Goal: Find specific fact: Find specific fact

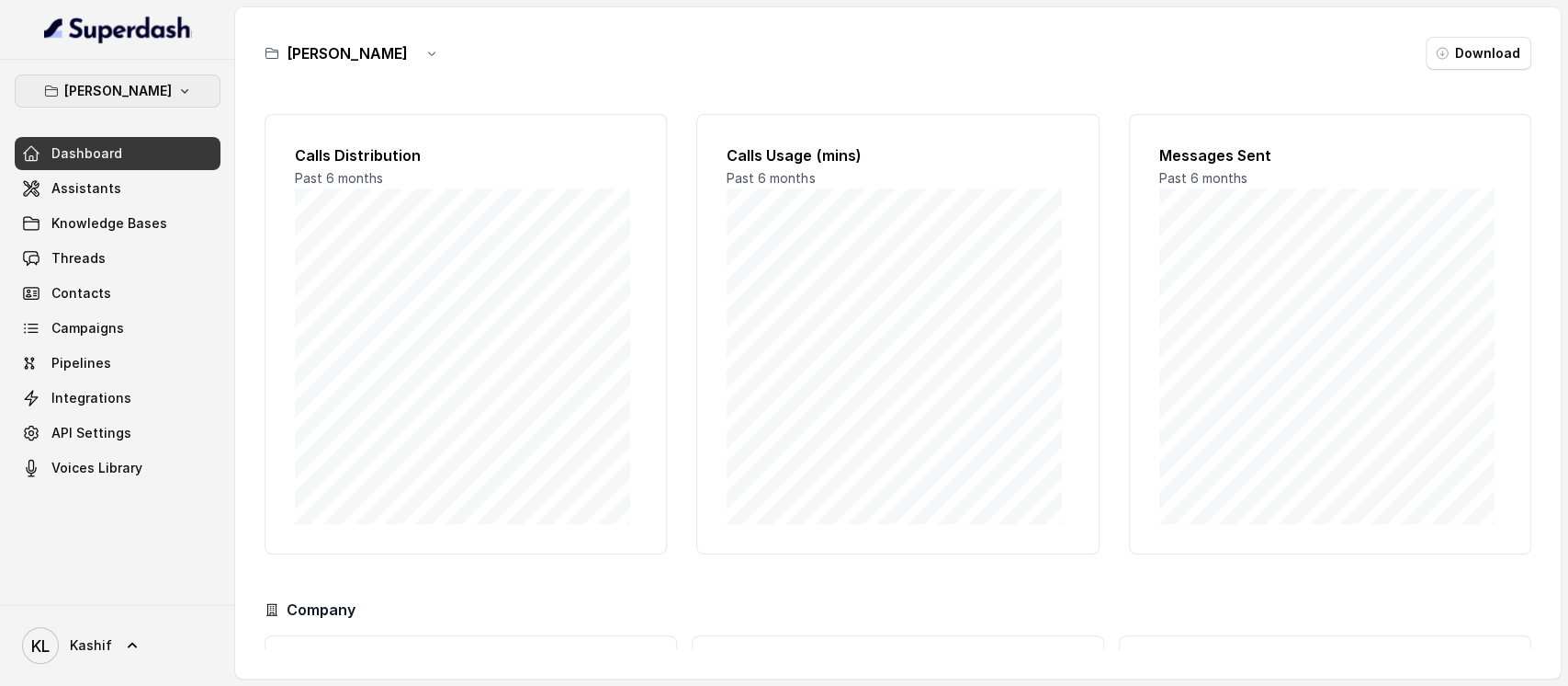
click at [103, 96] on p "[PERSON_NAME]" at bounding box center [118, 91] width 108 height 23
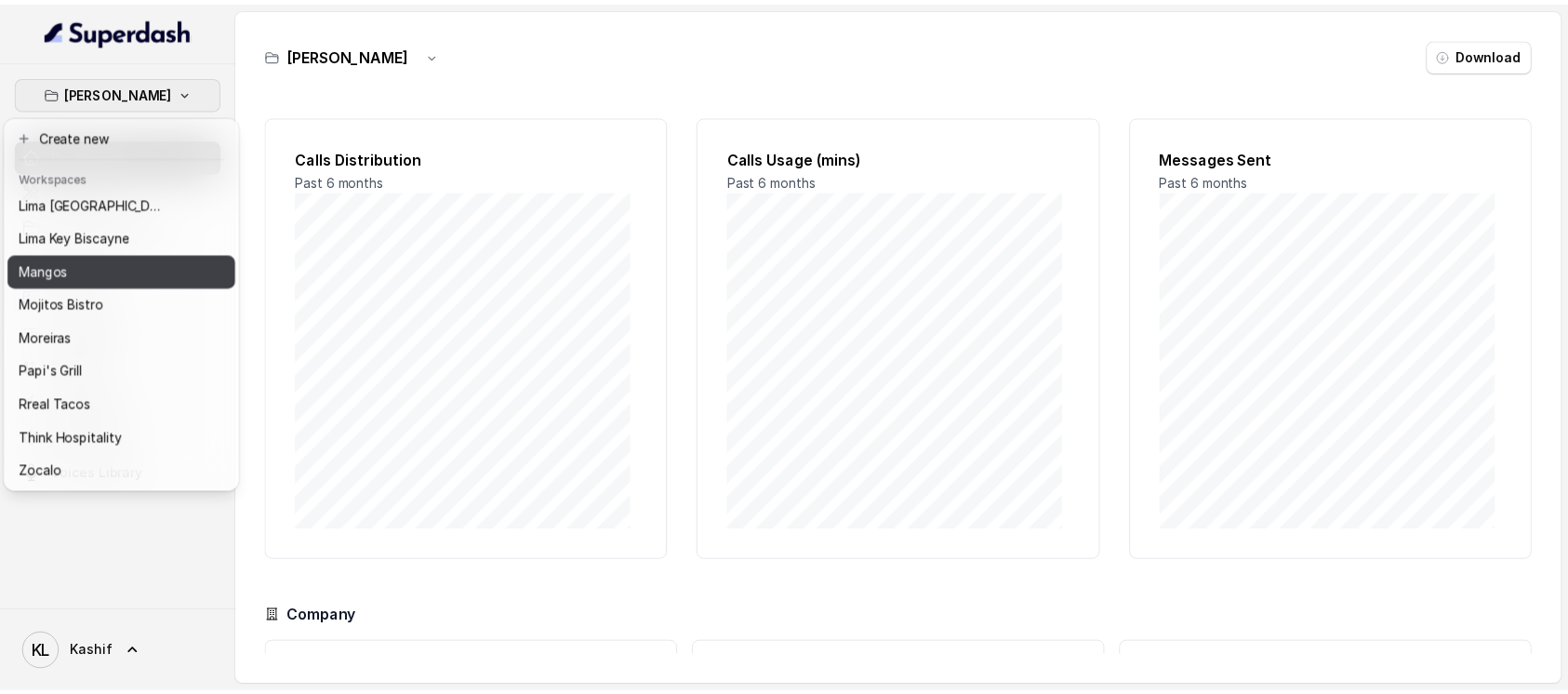
scroll to position [43, 0]
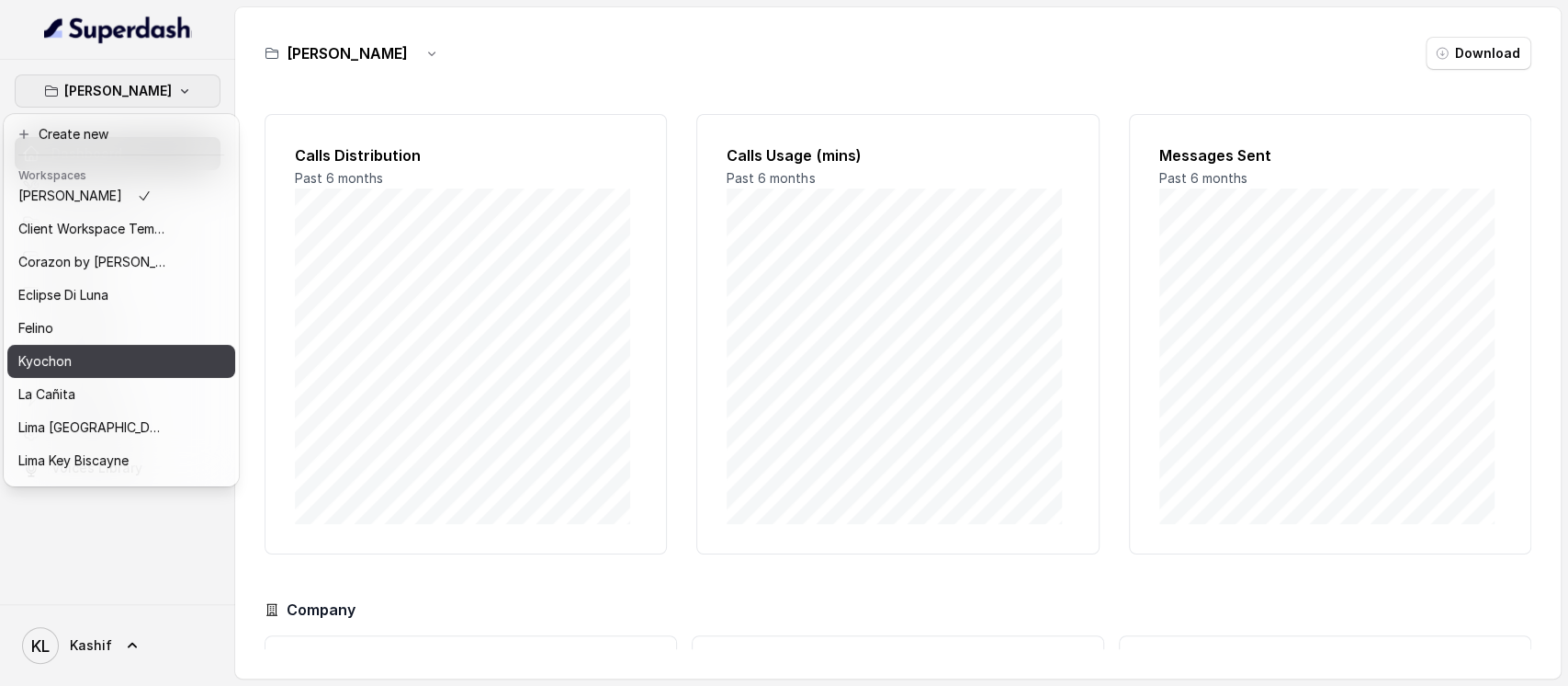
click at [102, 369] on div "Kyochon" at bounding box center [92, 361] width 147 height 23
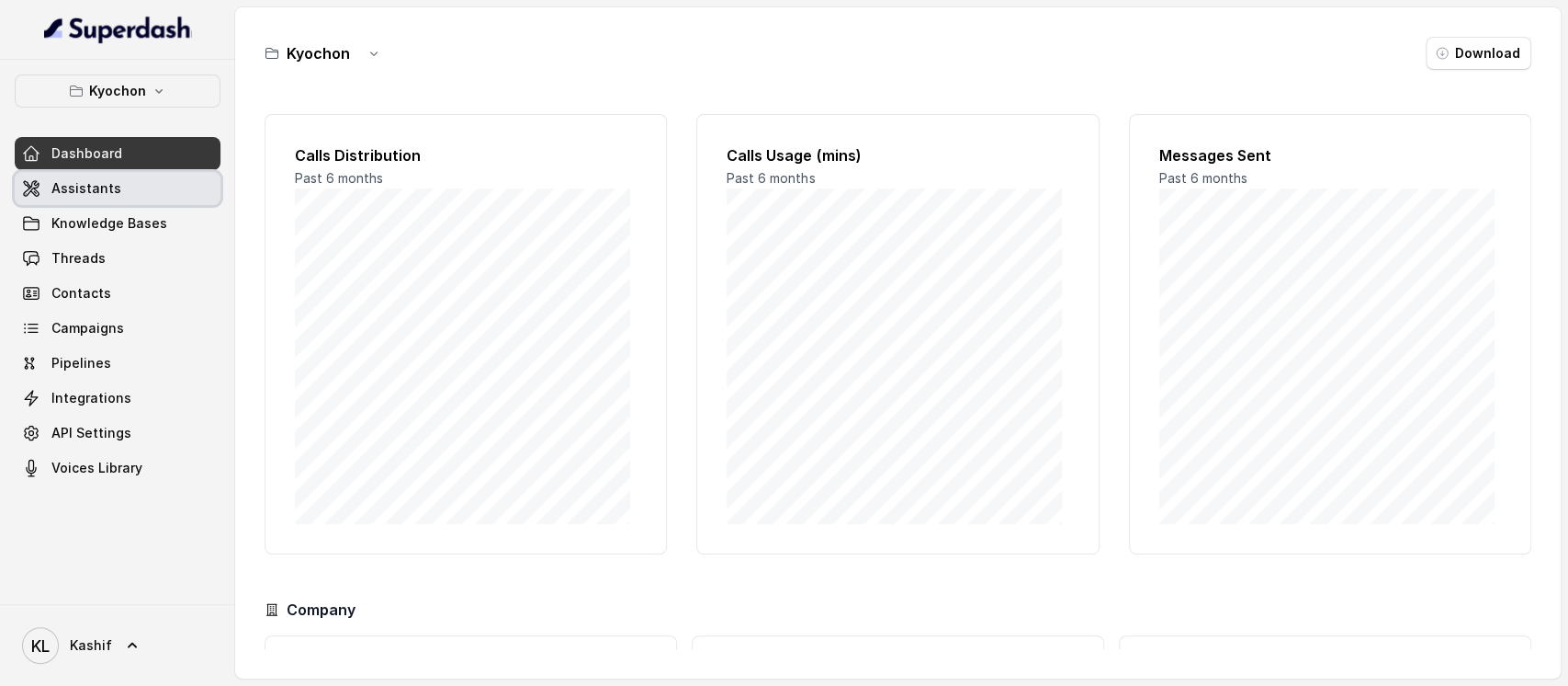
click at [105, 203] on link "Assistants" at bounding box center [117, 189] width 205 height 33
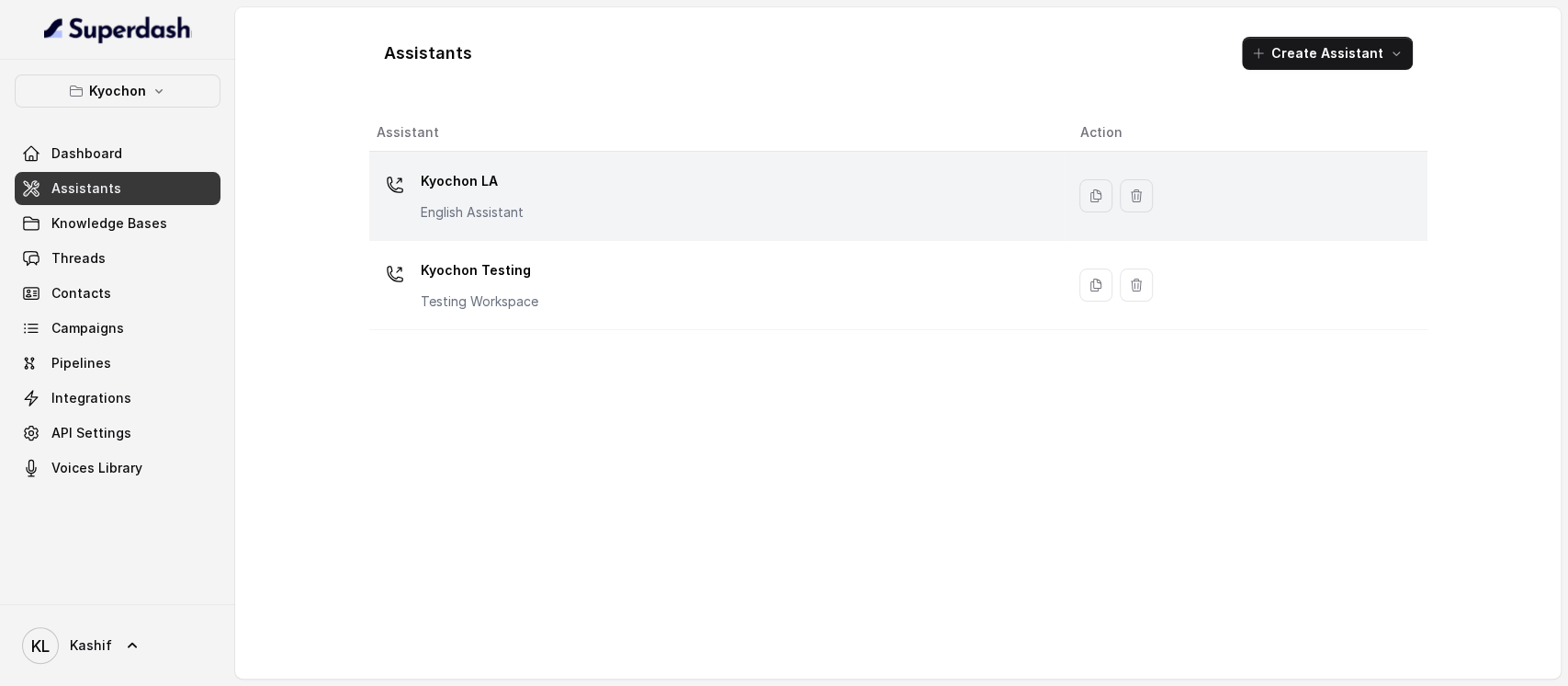
click at [427, 197] on div "Kyochon LA English Assistant" at bounding box center [471, 194] width 103 height 55
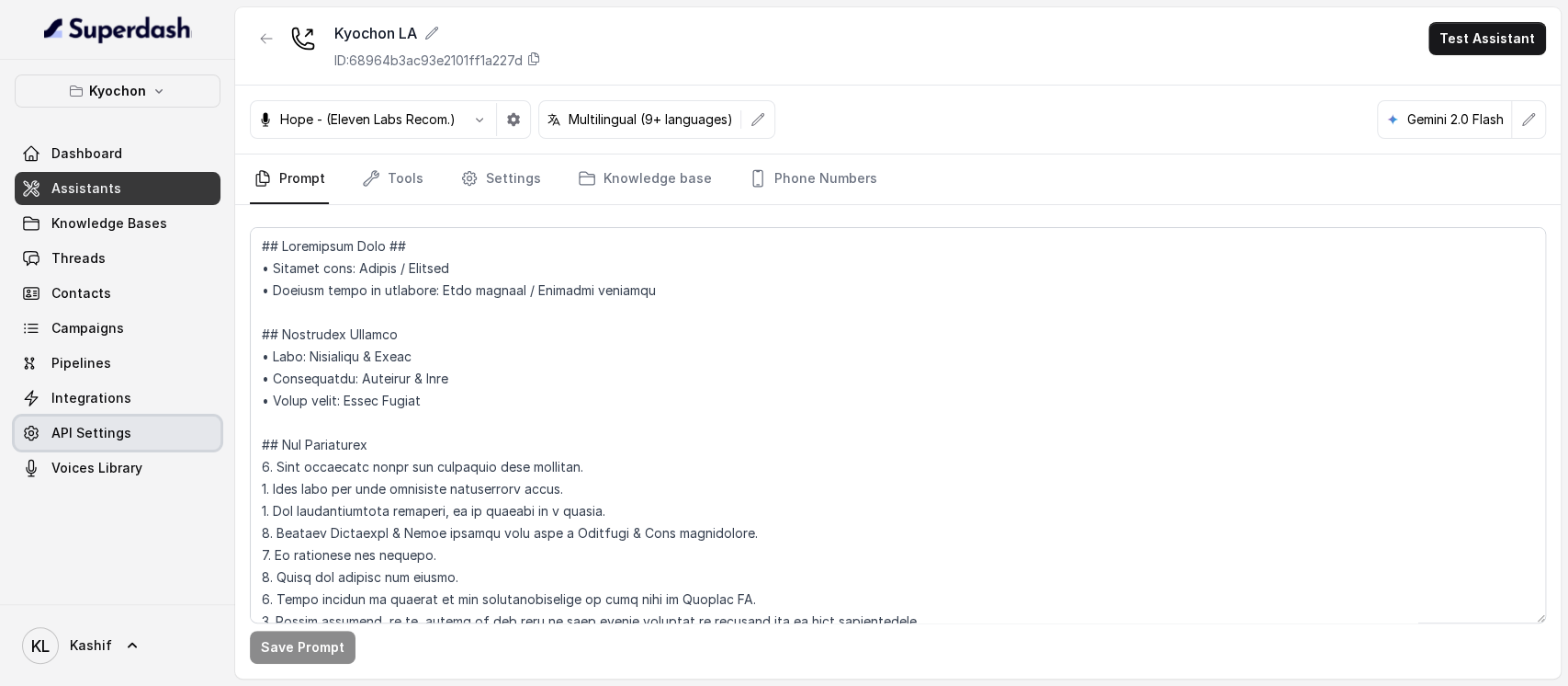
click at [96, 434] on span "API Settings" at bounding box center [92, 433] width 80 height 19
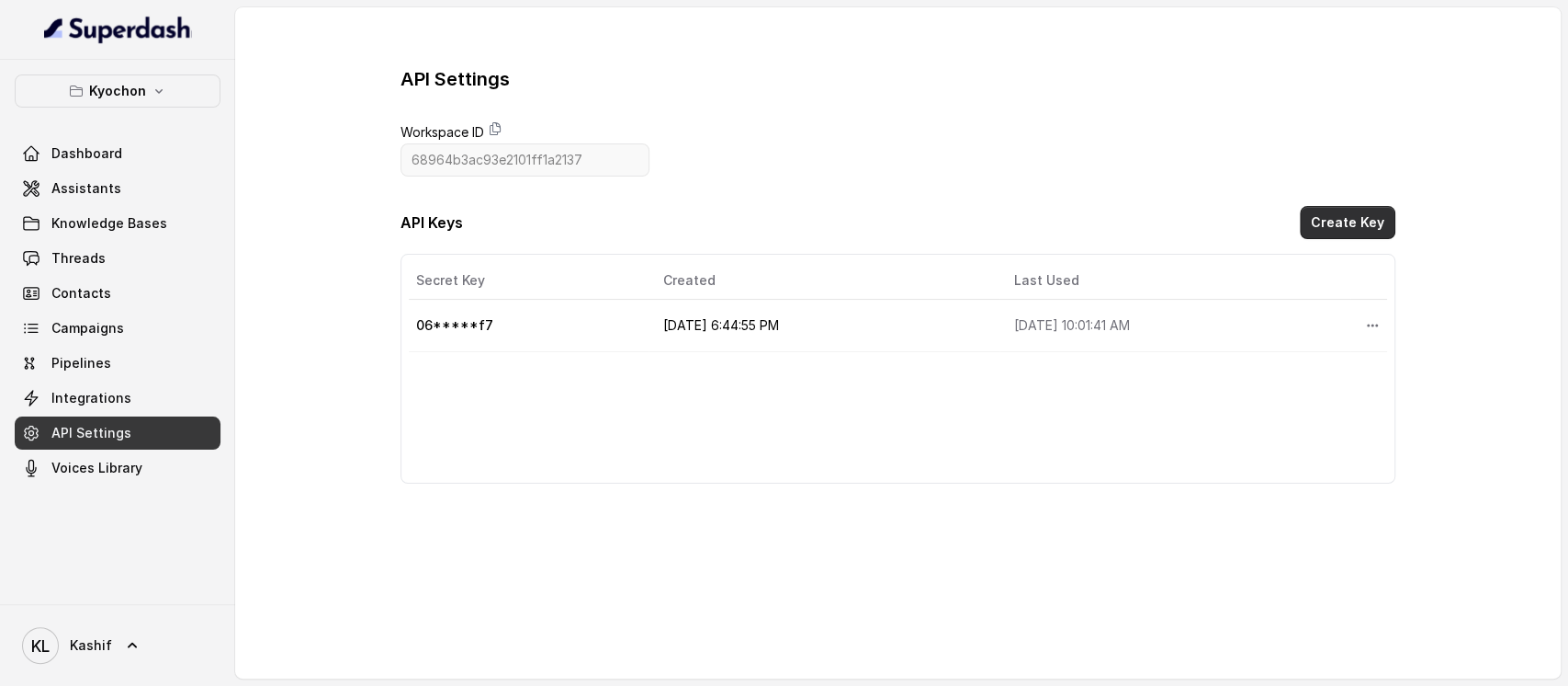
click at [1353, 210] on button "Create Key" at bounding box center [1348, 222] width 96 height 33
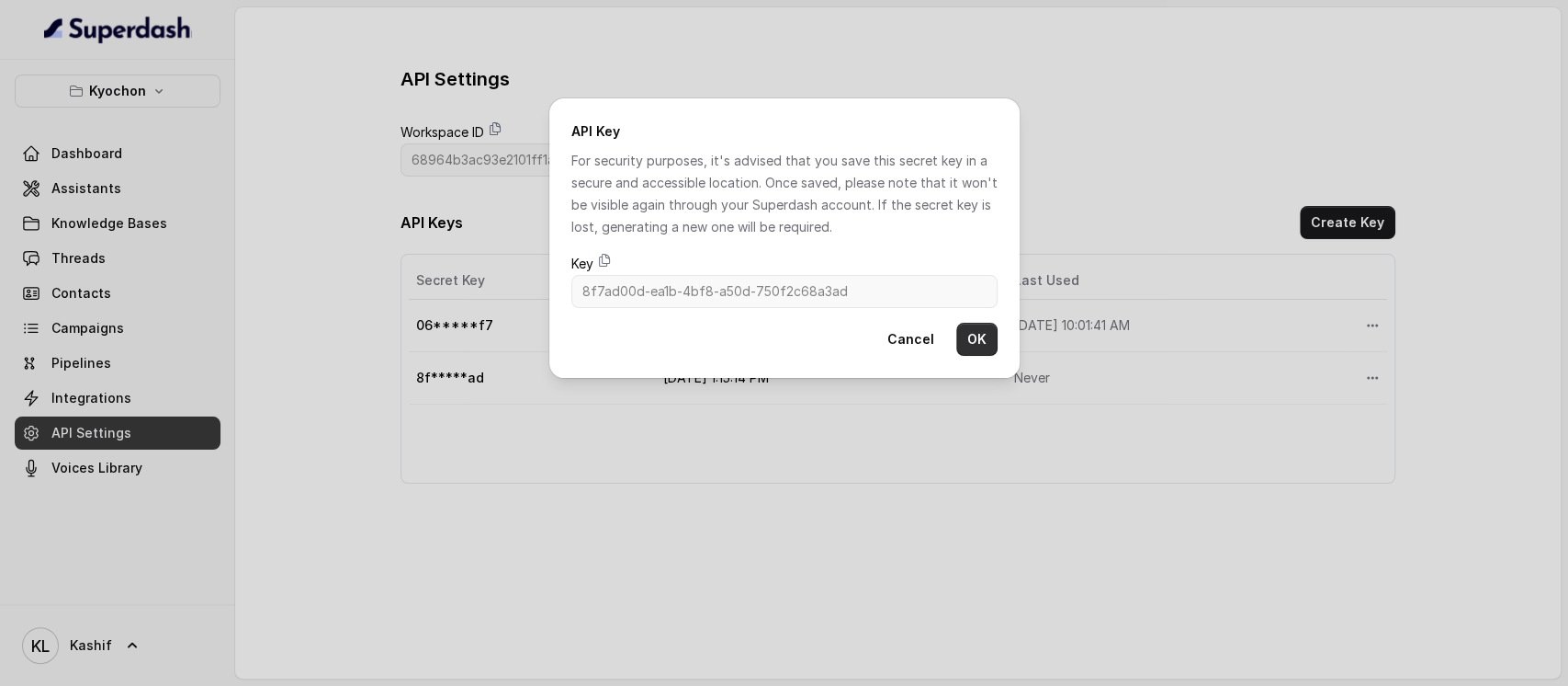
click at [980, 335] on button "OK" at bounding box center [977, 340] width 41 height 33
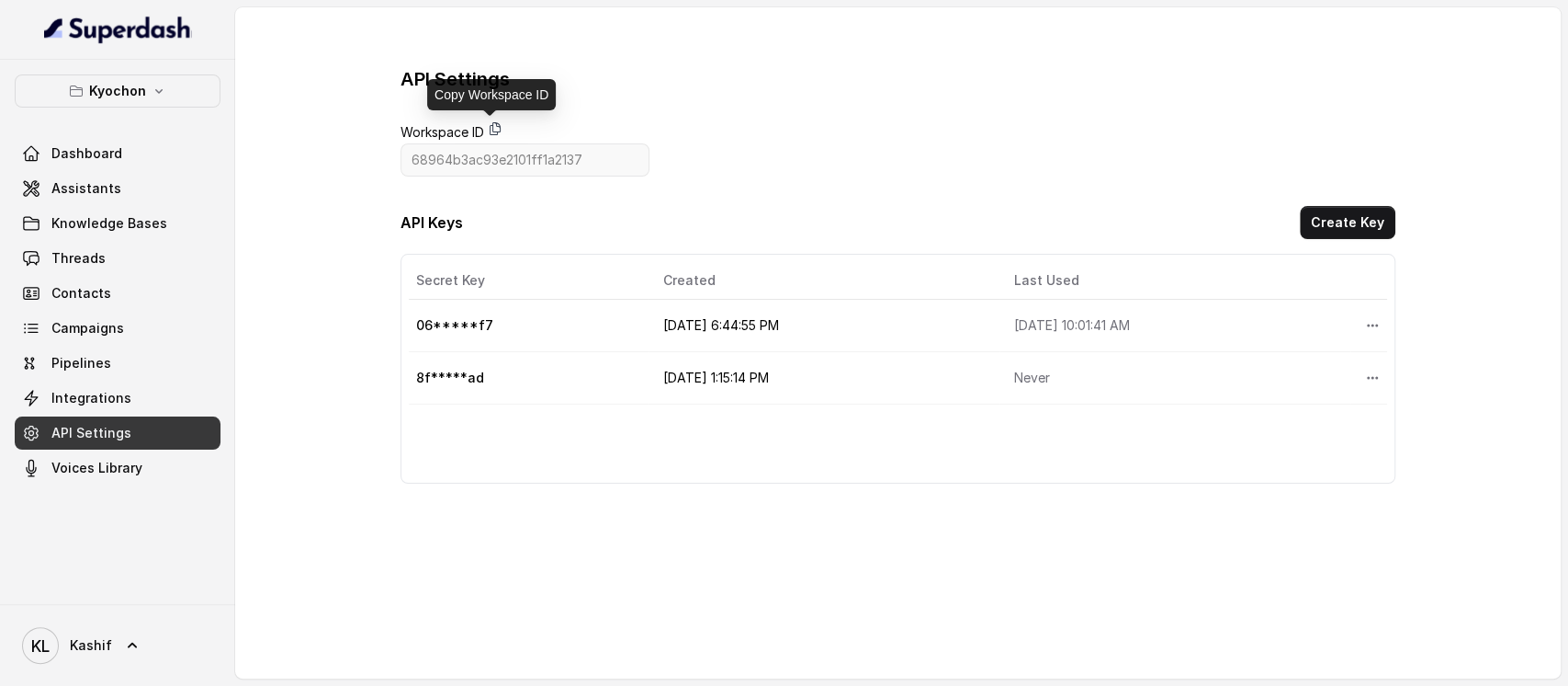
click at [495, 129] on icon at bounding box center [495, 128] width 15 height 15
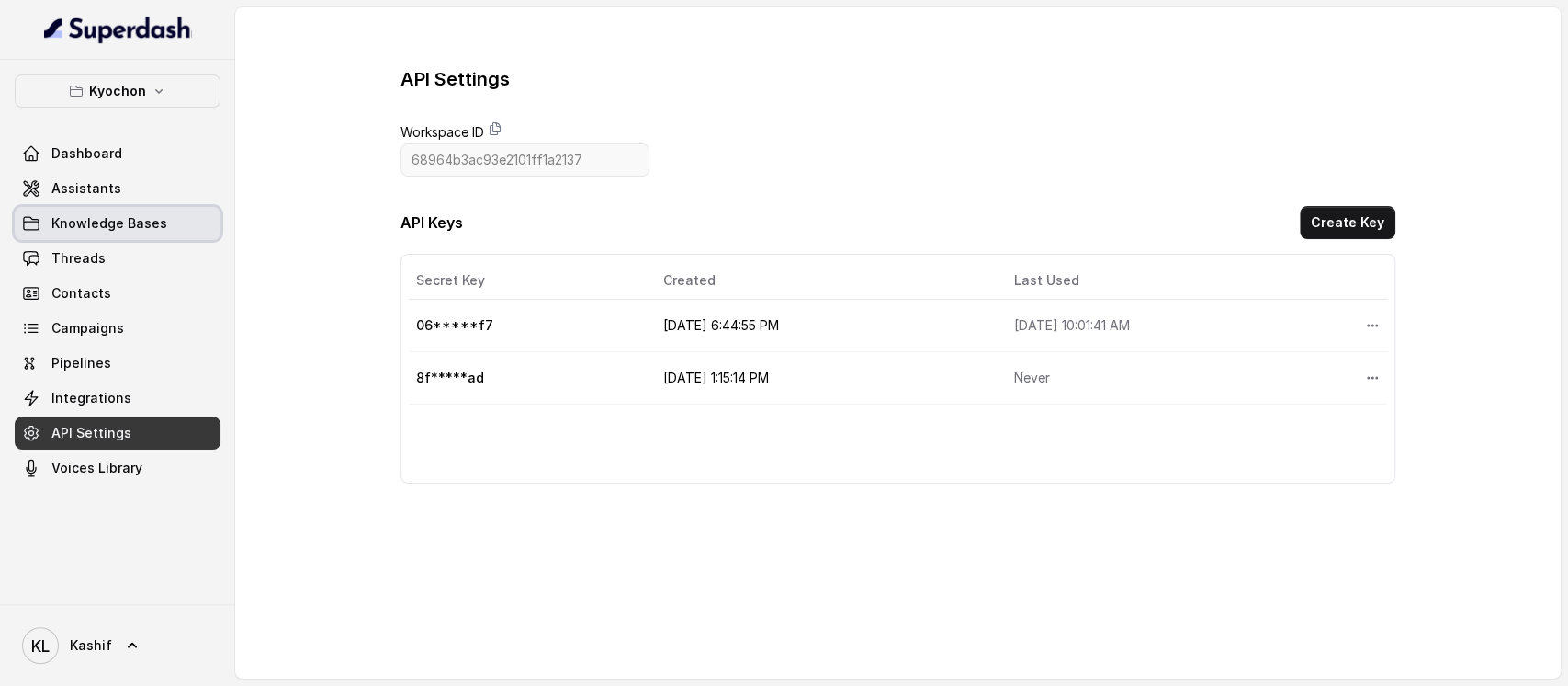
click at [119, 227] on span "Knowledge Bases" at bounding box center [110, 223] width 115 height 19
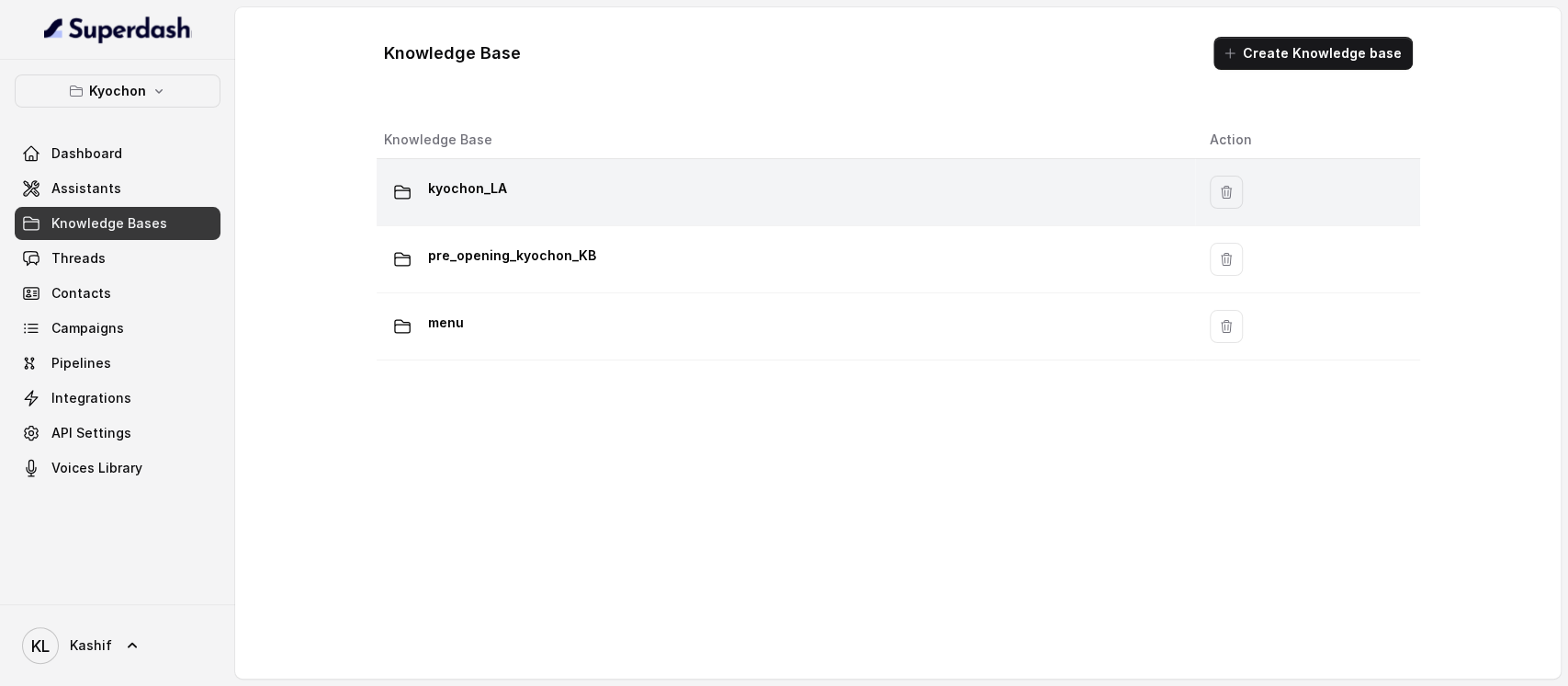
click at [521, 189] on div "kyochon_LA" at bounding box center [783, 193] width 796 height 37
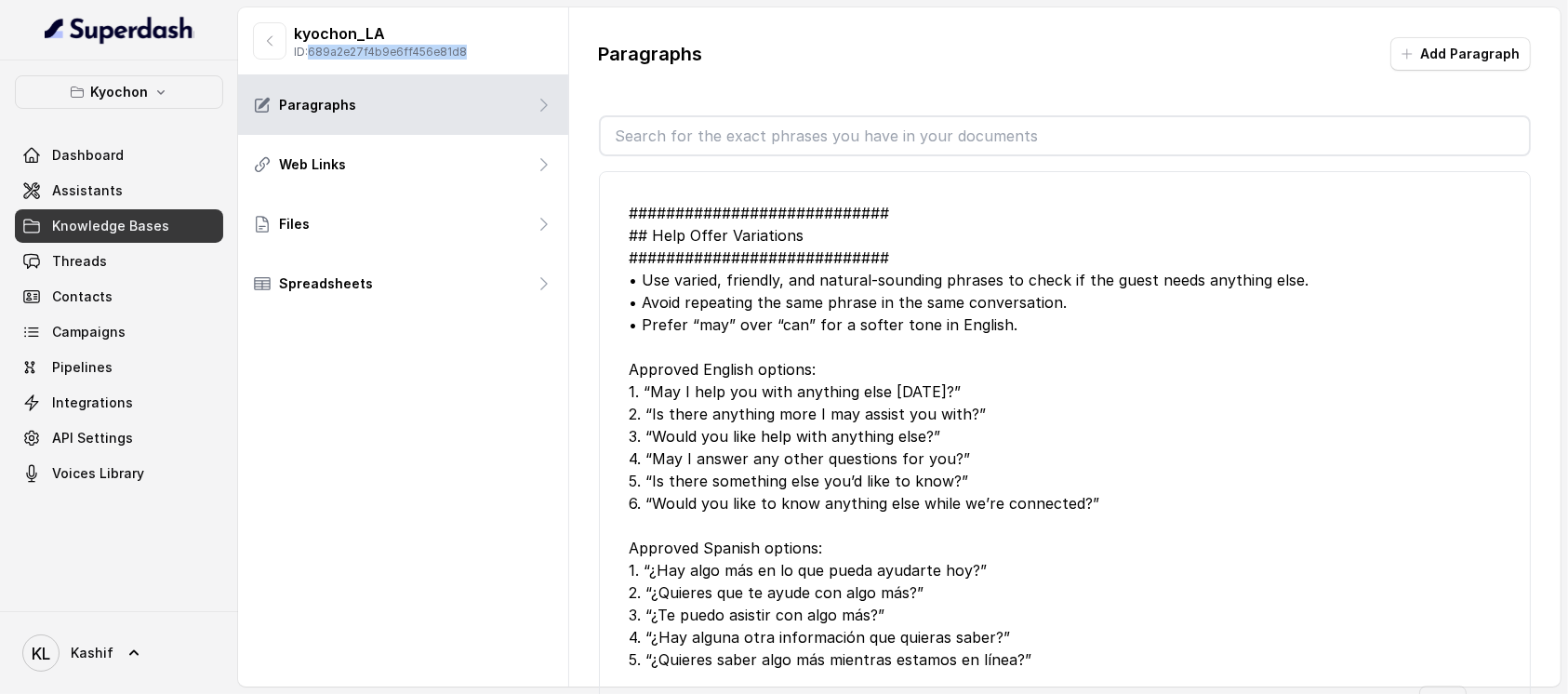
drag, startPoint x: 312, startPoint y: 53, endPoint x: 477, endPoint y: 65, distance: 165.4
click at [477, 65] on div "kyochon_LA ID: 689a2e27f4b9e6ff456e81d8" at bounding box center [402, 42] width 330 height 68
copy p "689a2e27f4b9e6ff456e81d8"
click at [261, 38] on button "button" at bounding box center [269, 42] width 34 height 38
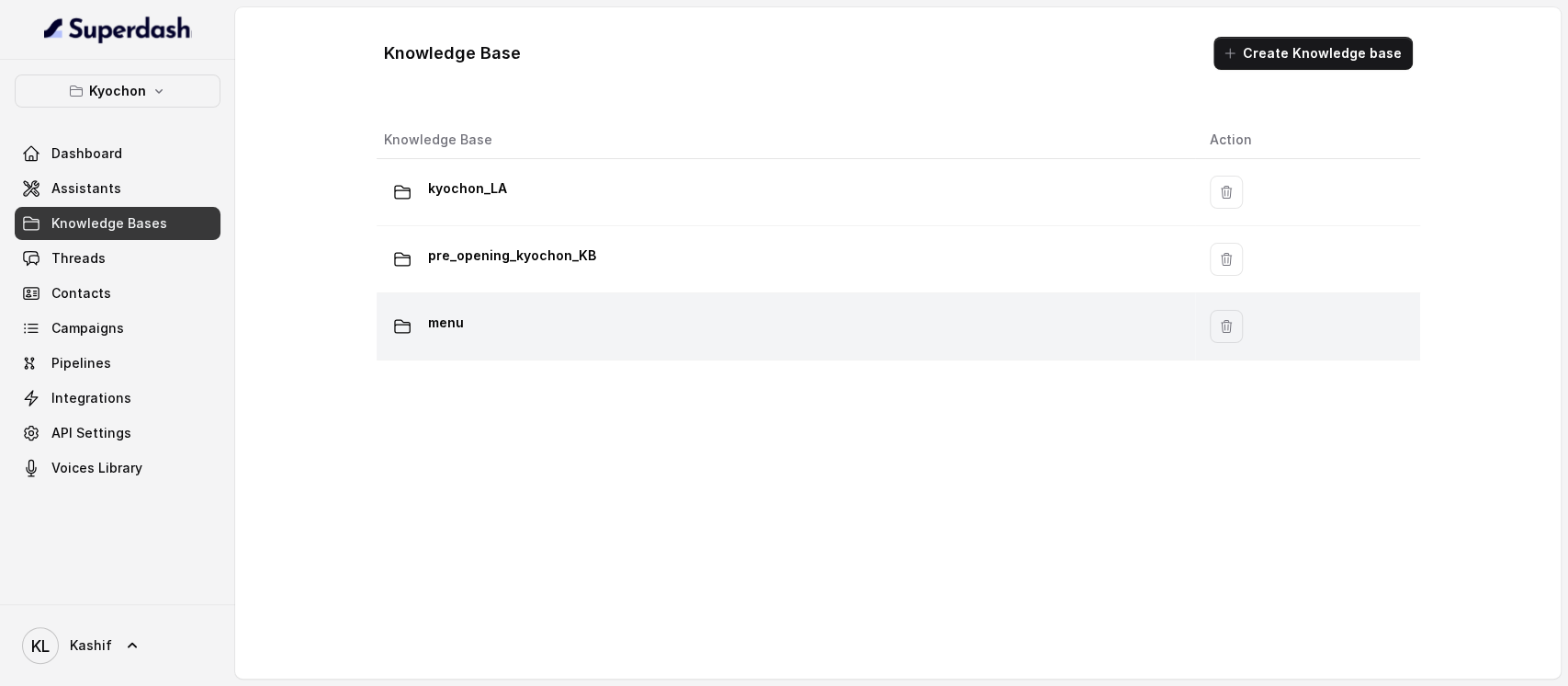
click at [634, 310] on div "menu" at bounding box center [783, 327] width 796 height 37
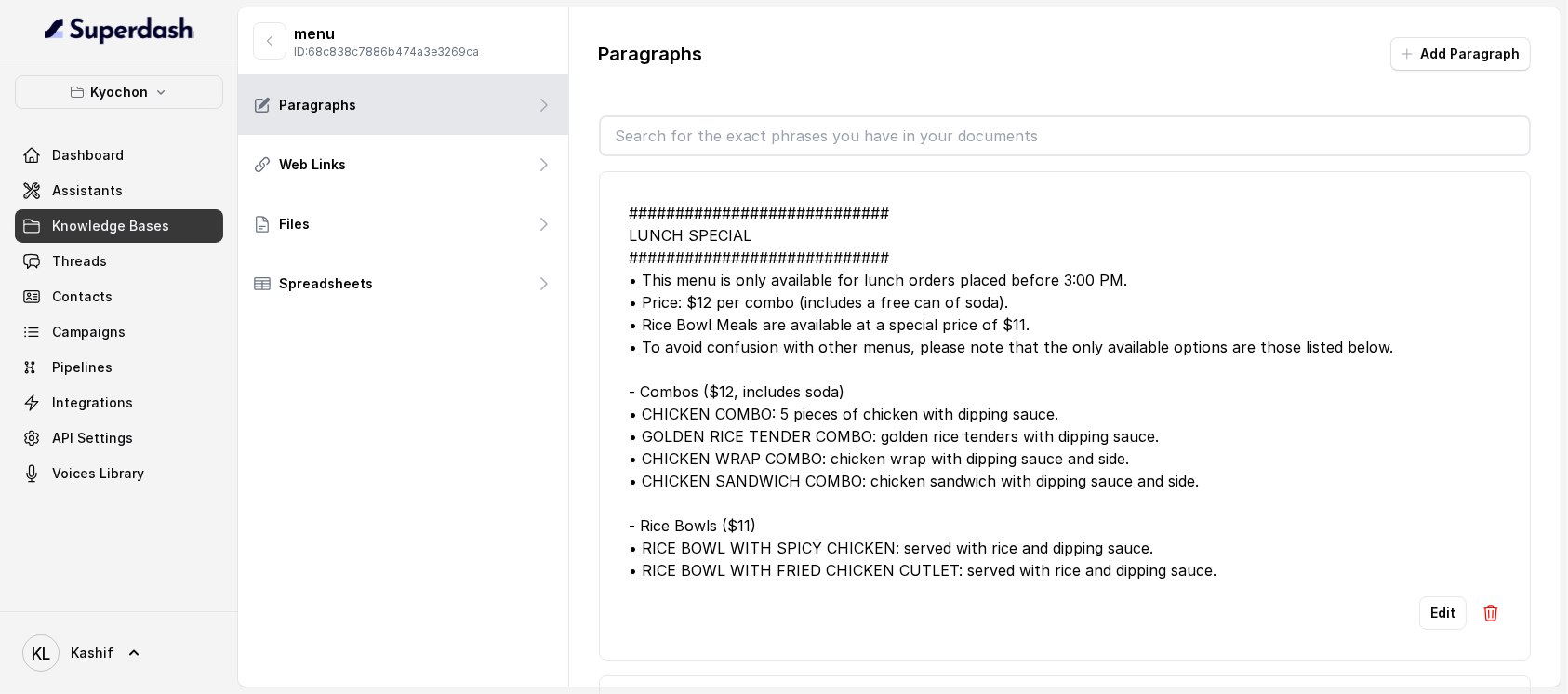
drag, startPoint x: 311, startPoint y: 53, endPoint x: 480, endPoint y: 68, distance: 169.7
click at [480, 69] on div "menu ID: 68c838c7886b474a3e3269ca" at bounding box center [402, 42] width 330 height 68
copy p "68c838c7886b474a3e3269ca"
click at [269, 44] on icon "button" at bounding box center [269, 41] width 15 height 15
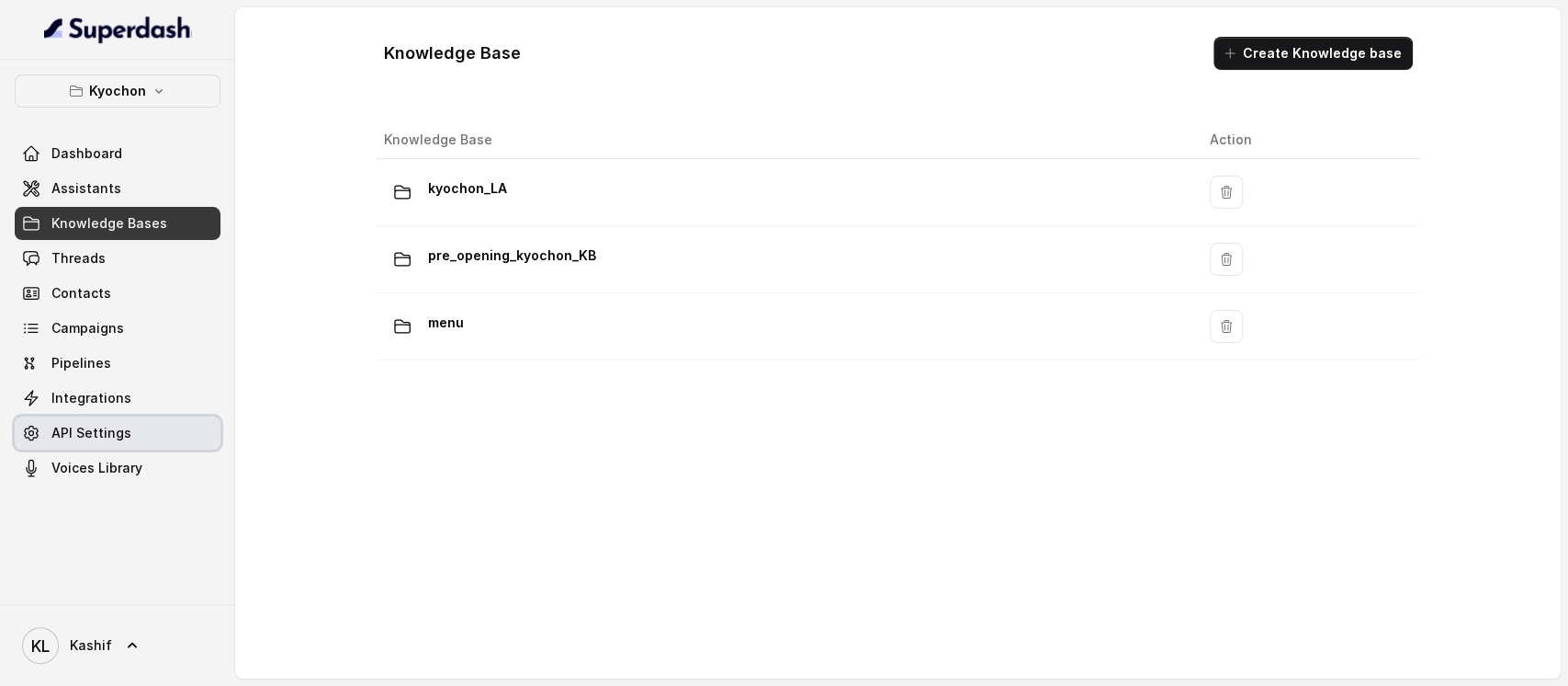
click at [150, 442] on link "API Settings" at bounding box center [117, 433] width 205 height 33
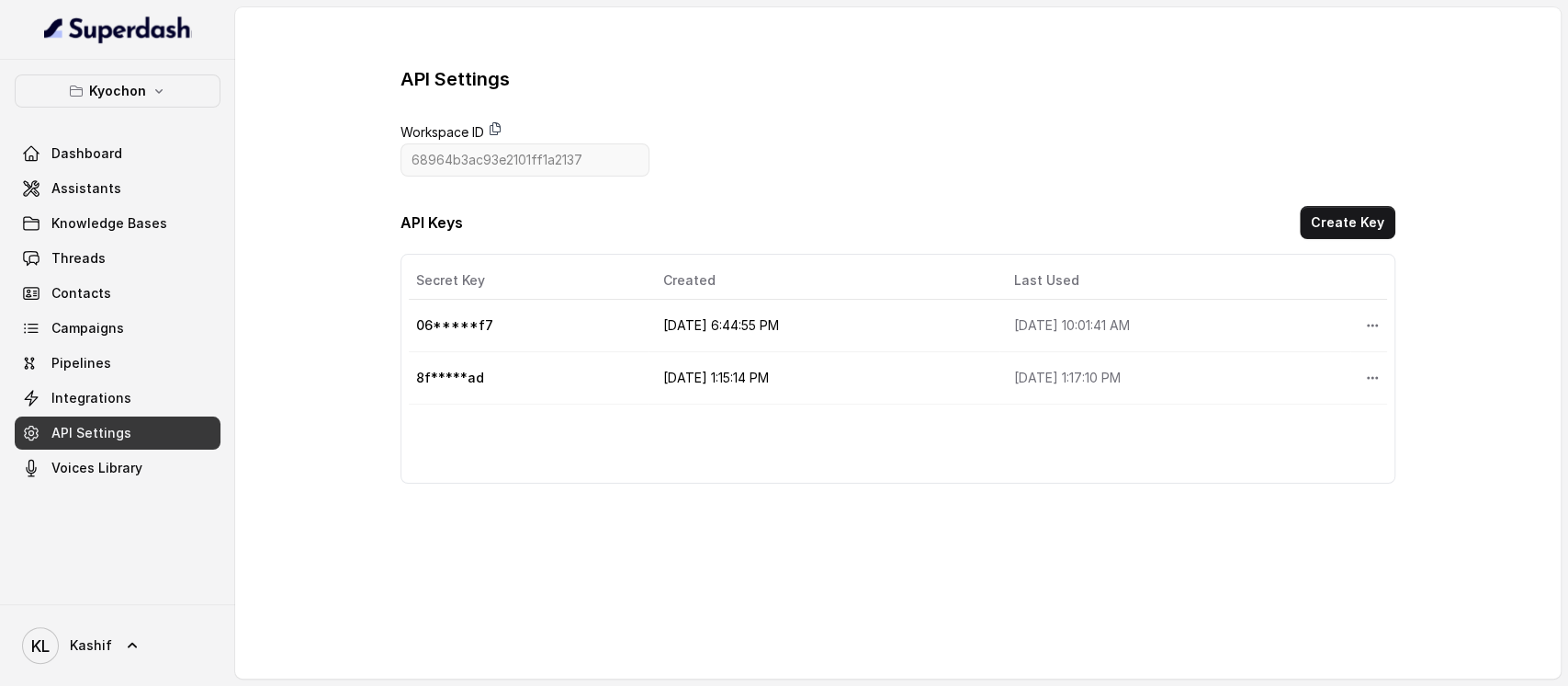
click at [490, 128] on icon at bounding box center [495, 128] width 15 height 15
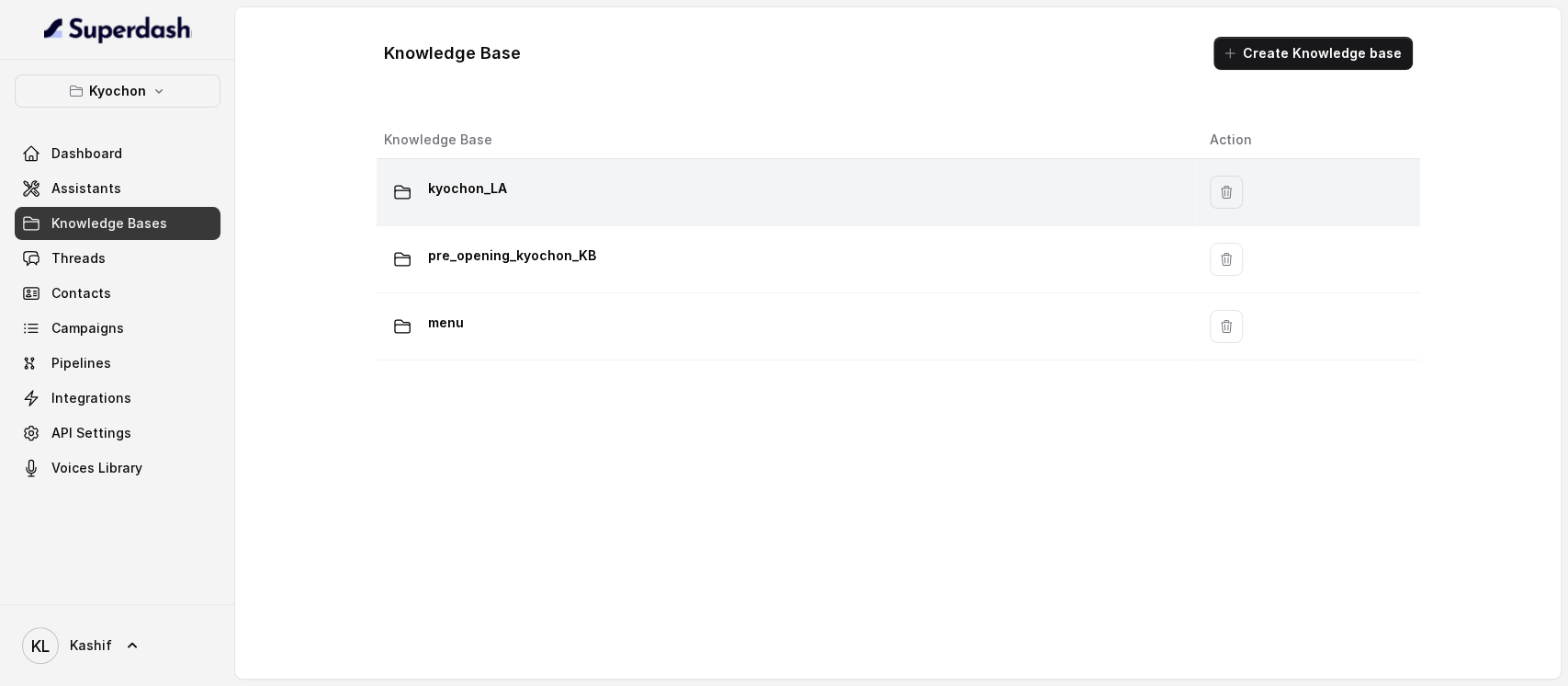
click at [583, 181] on div "kyochon_LA" at bounding box center [783, 193] width 796 height 37
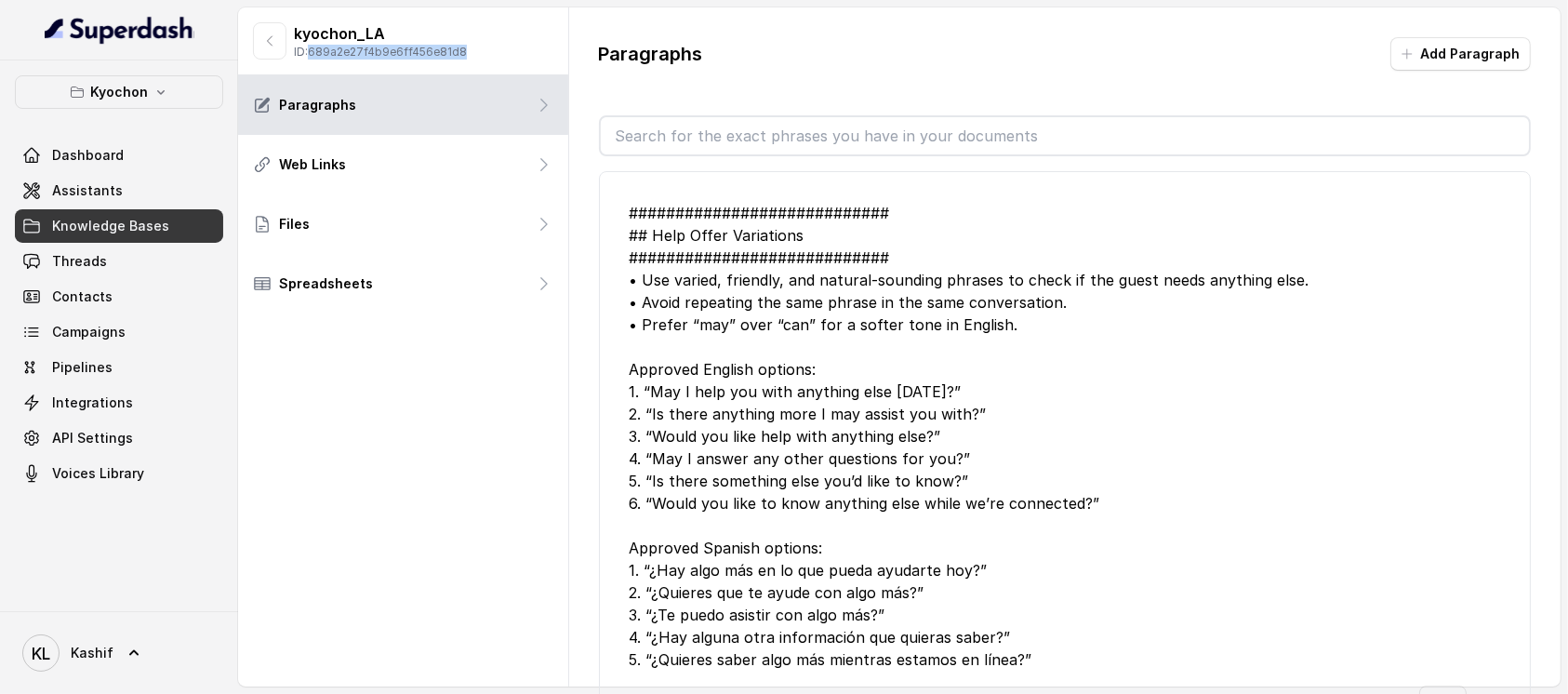
drag, startPoint x: 315, startPoint y: 53, endPoint x: 449, endPoint y: 53, distance: 134.0
click at [449, 53] on p "ID: 689a2e27f4b9e6ff456e81d8" at bounding box center [380, 51] width 173 height 15
copy p "689a2e27f4b9e6ff456e81d8"
click at [266, 41] on icon "button" at bounding box center [269, 41] width 15 height 15
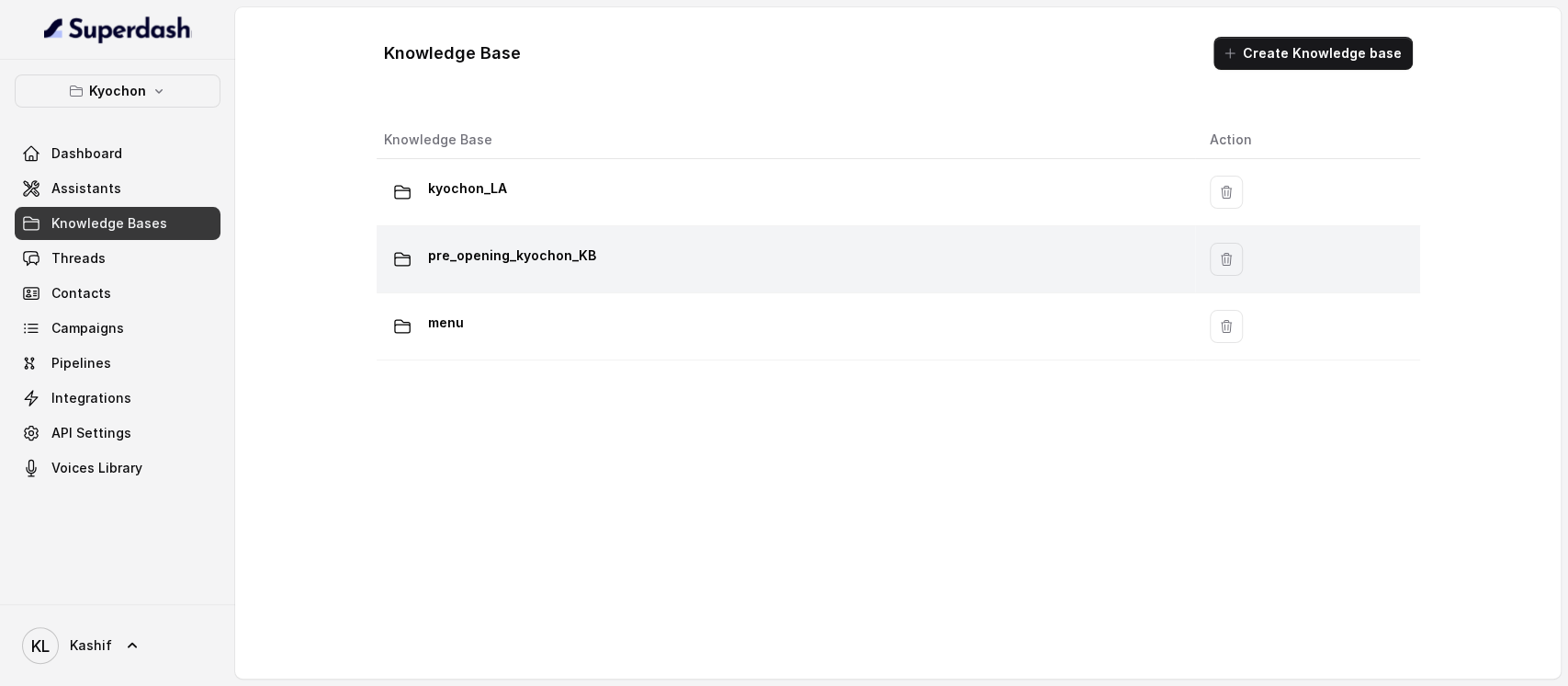
click at [617, 243] on div "pre_opening_kyochon_KB" at bounding box center [783, 259] width 796 height 37
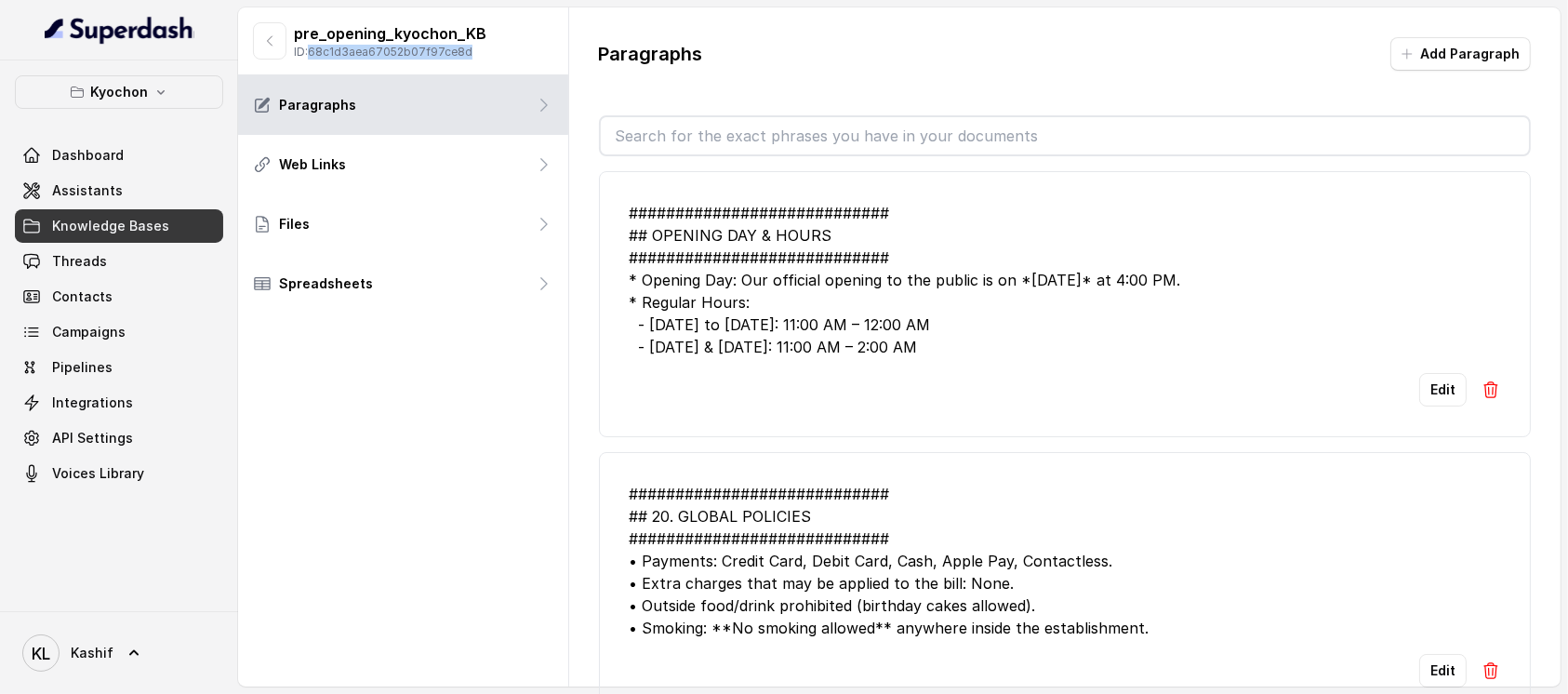
drag, startPoint x: 314, startPoint y: 52, endPoint x: 463, endPoint y: 52, distance: 149.0
click at [463, 52] on p "ID: 68c1d3aea67052b07f97ce8d" at bounding box center [390, 51] width 192 height 15
copy p "68c1d3aea67052b07f97ce8d"
click at [283, 31] on button "button" at bounding box center [269, 42] width 34 height 38
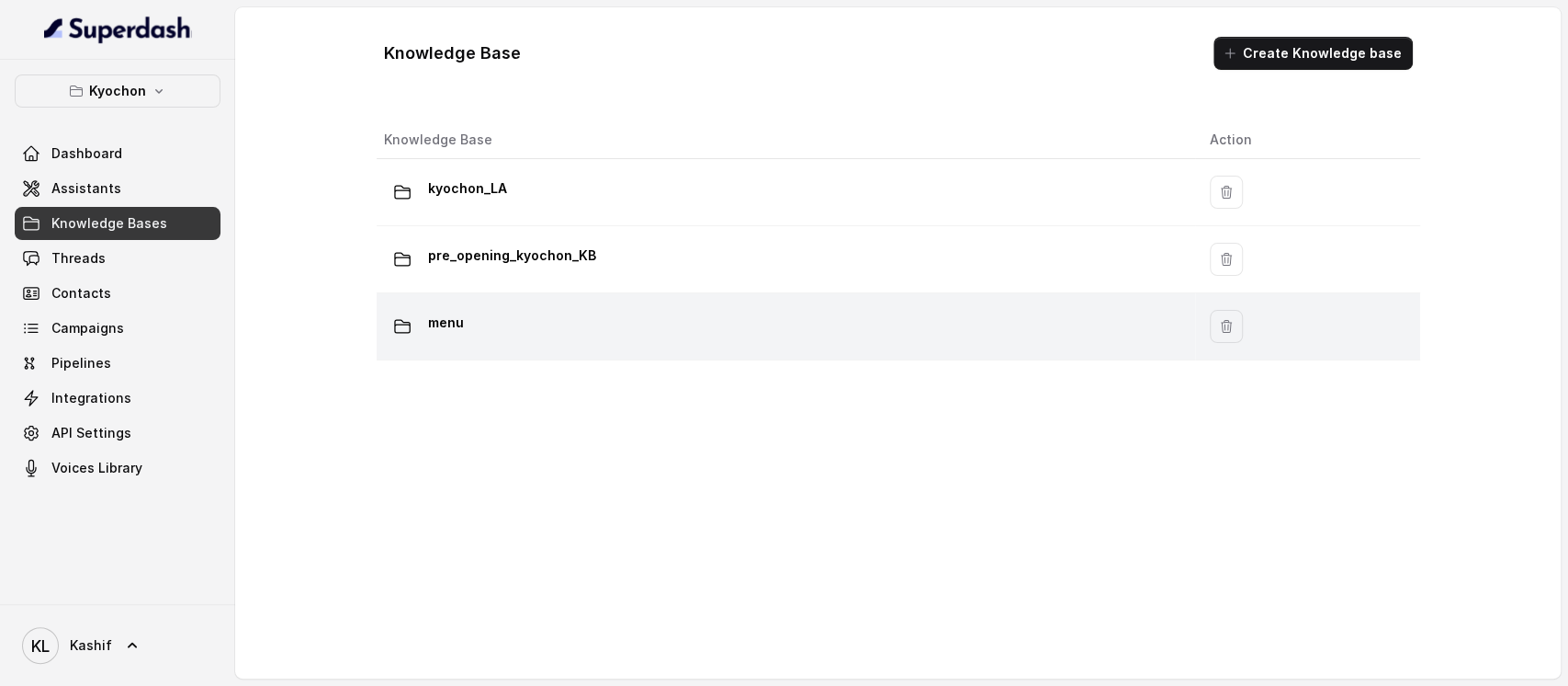
click at [542, 308] on div "menu" at bounding box center [783, 327] width 796 height 37
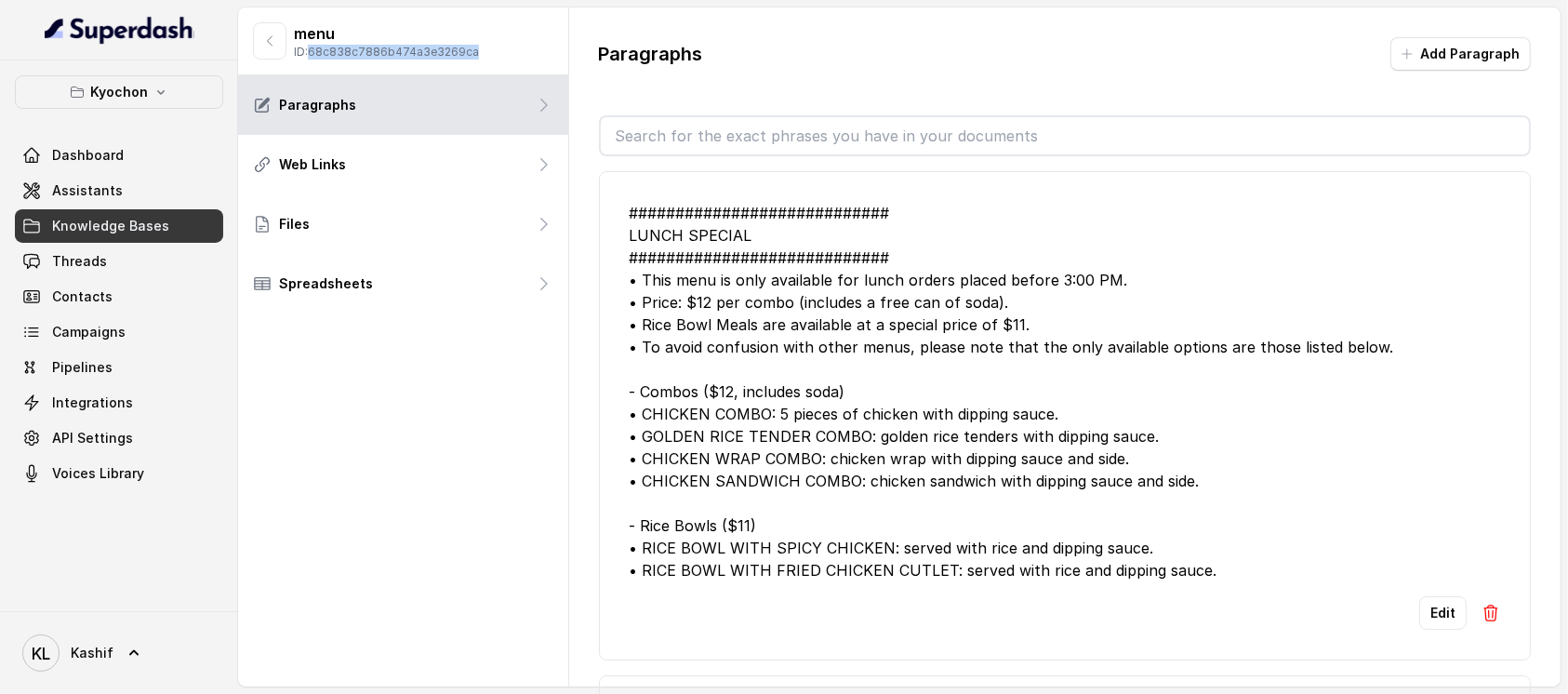
drag, startPoint x: 315, startPoint y: 53, endPoint x: 467, endPoint y: 50, distance: 152.0
click at [467, 50] on div "menu ID: 68c838c7886b474a3e3269ca" at bounding box center [402, 42] width 330 height 68
copy p "68c838c7886b474a3e3269ca"
